Goal: Information Seeking & Learning: Learn about a topic

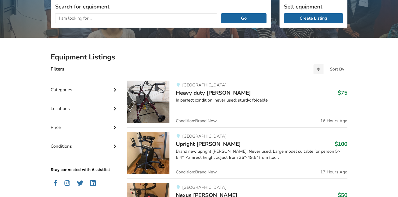
scroll to position [66, 0]
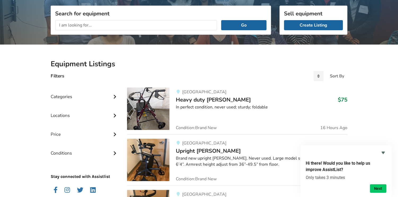
click at [59, 24] on input "text" at bounding box center [136, 25] width 162 height 10
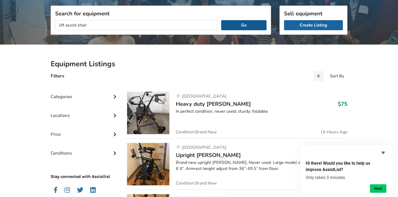
type input "lift assist chair"
click at [238, 25] on button "Go" at bounding box center [243, 25] width 45 height 10
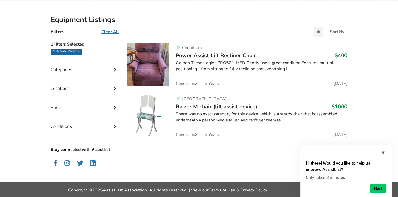
scroll to position [111, 0]
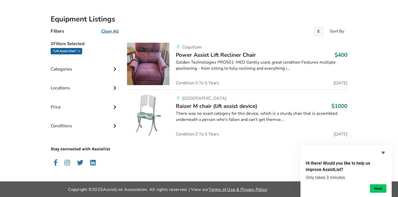
click at [148, 62] on img at bounding box center [148, 64] width 42 height 42
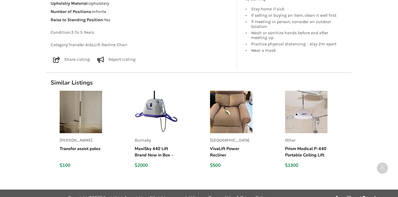
scroll to position [437, 0]
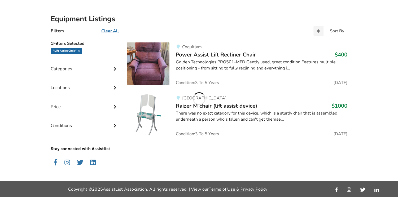
scroll to position [111, 0]
